Goal: Task Accomplishment & Management: Manage account settings

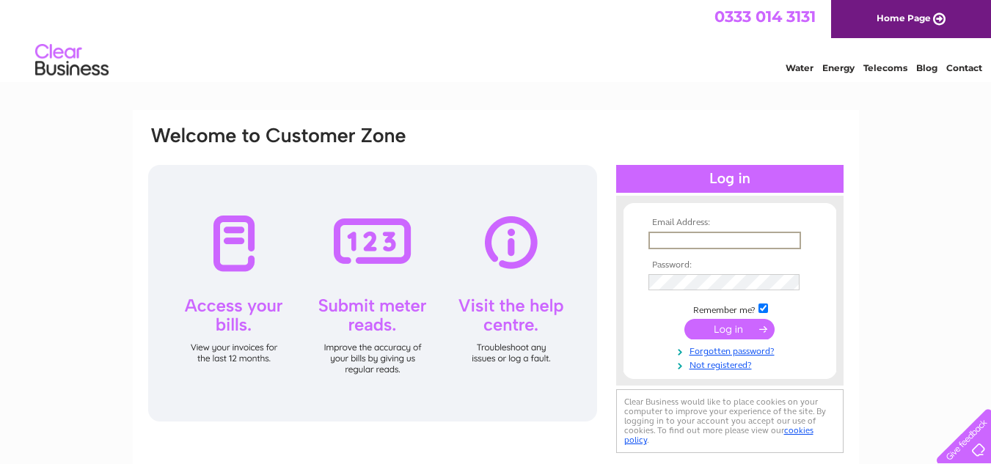
click at [653, 237] on input "text" at bounding box center [724, 241] width 153 height 18
type input "pillerton414@gmail.com"
click at [730, 330] on input "submit" at bounding box center [729, 327] width 90 height 21
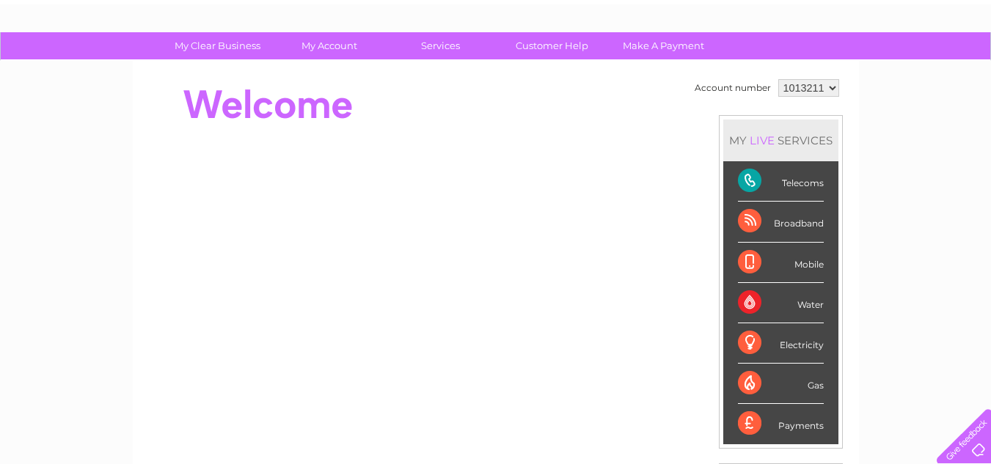
scroll to position [71, 0]
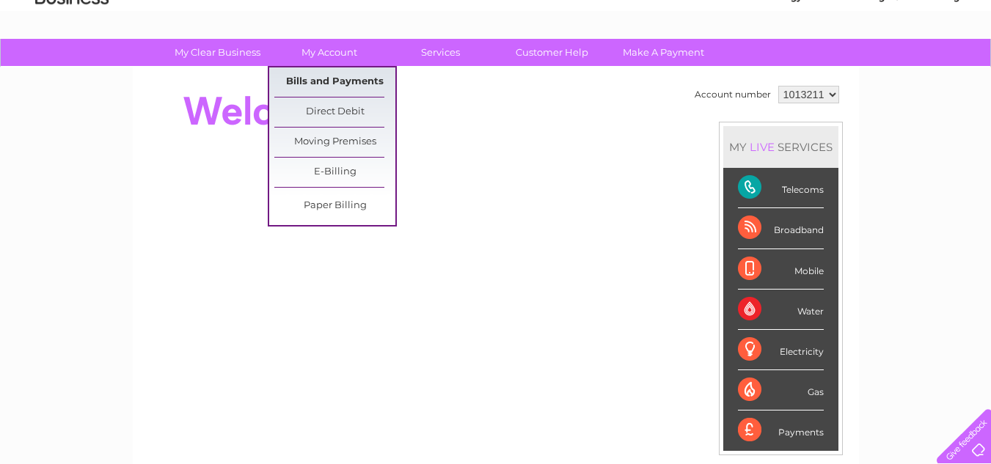
click at [336, 84] on link "Bills and Payments" at bounding box center [334, 81] width 121 height 29
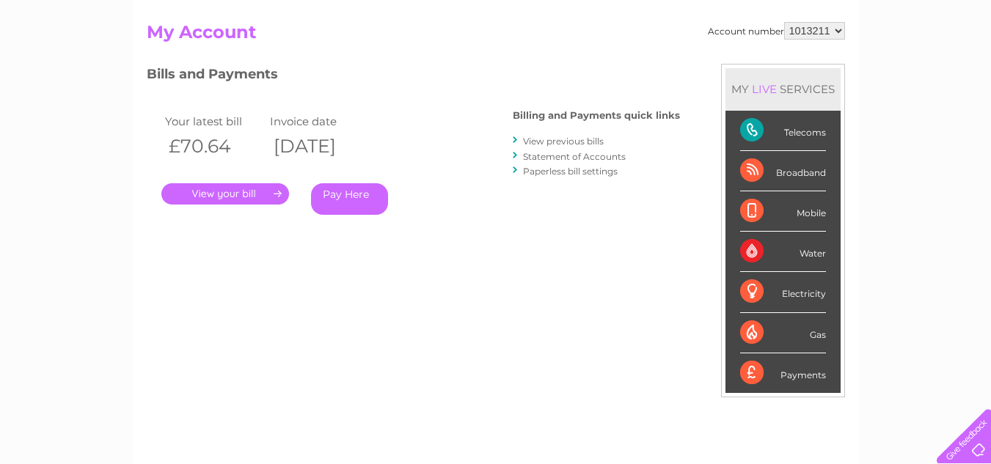
scroll to position [147, 0]
click at [226, 194] on link "." at bounding box center [225, 193] width 128 height 21
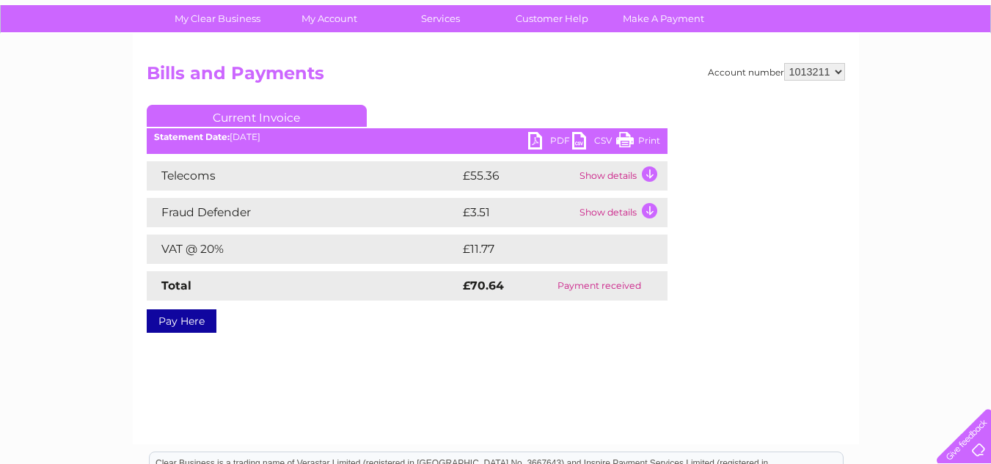
scroll to position [109, 0]
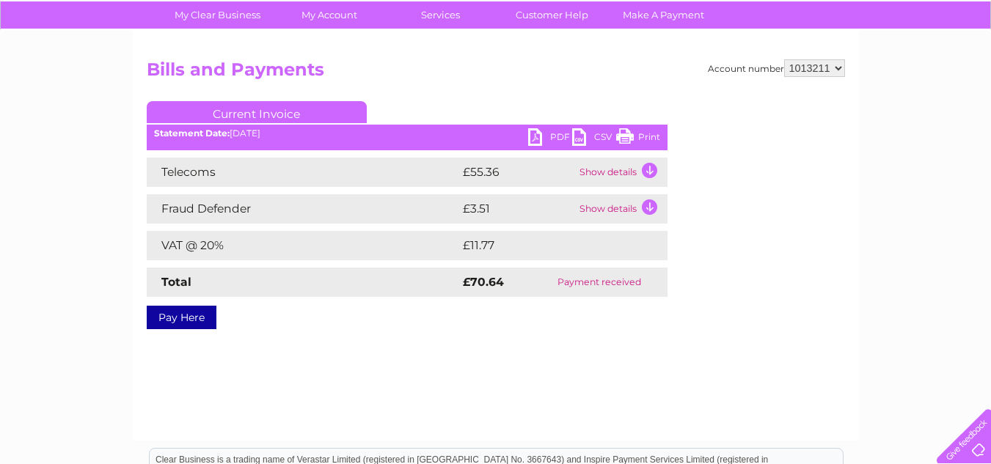
click at [629, 136] on link "Print" at bounding box center [638, 138] width 44 height 21
